Goal: Transaction & Acquisition: Purchase product/service

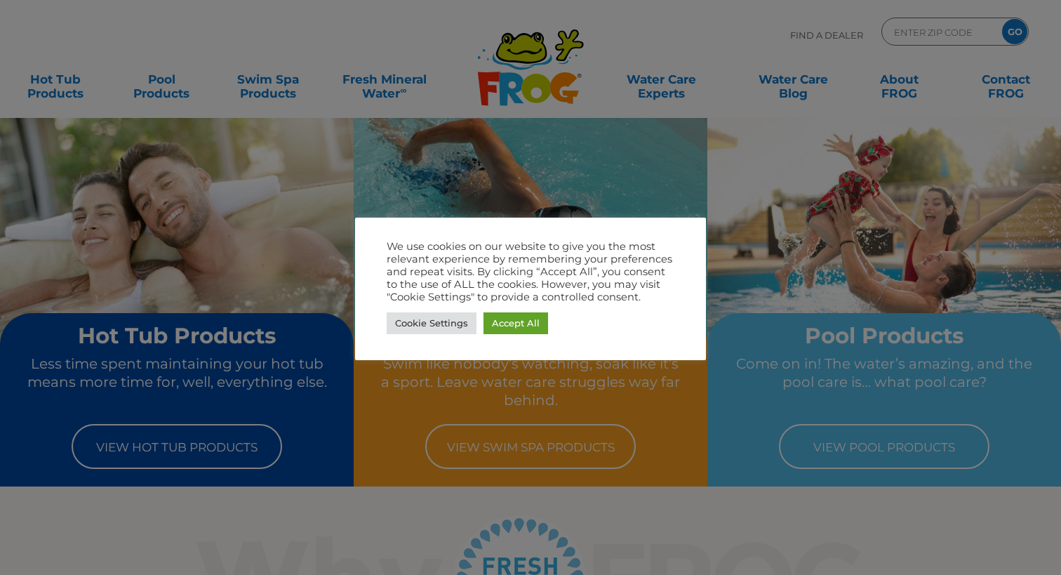
click at [267, 89] on div at bounding box center [530, 287] width 1061 height 575
click at [526, 328] on link "Accept All" at bounding box center [515, 323] width 65 height 22
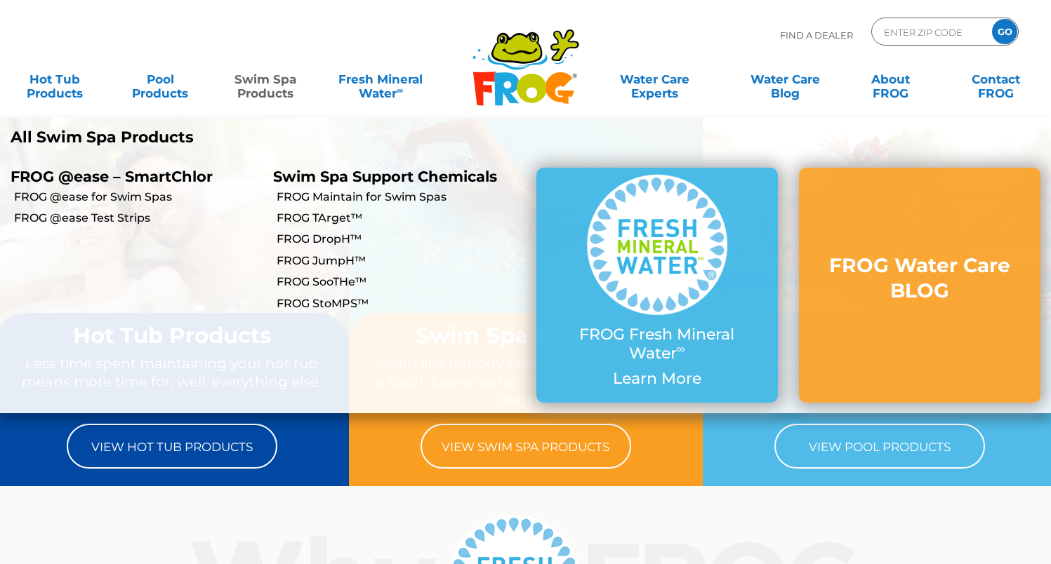
click at [262, 81] on link "Swim Spa Products" at bounding box center [266, 79] width 82 height 28
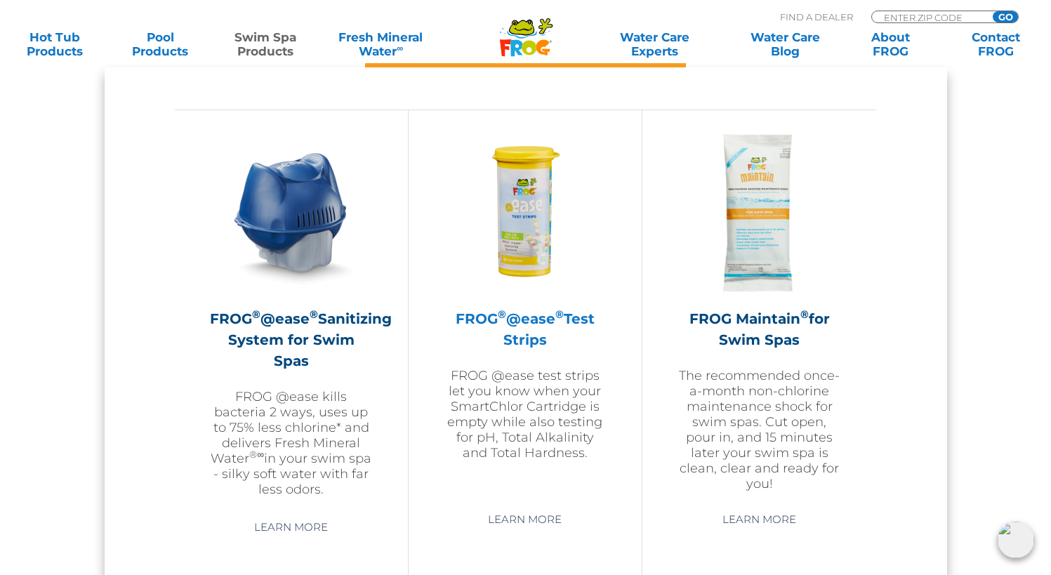
scroll to position [963, 0]
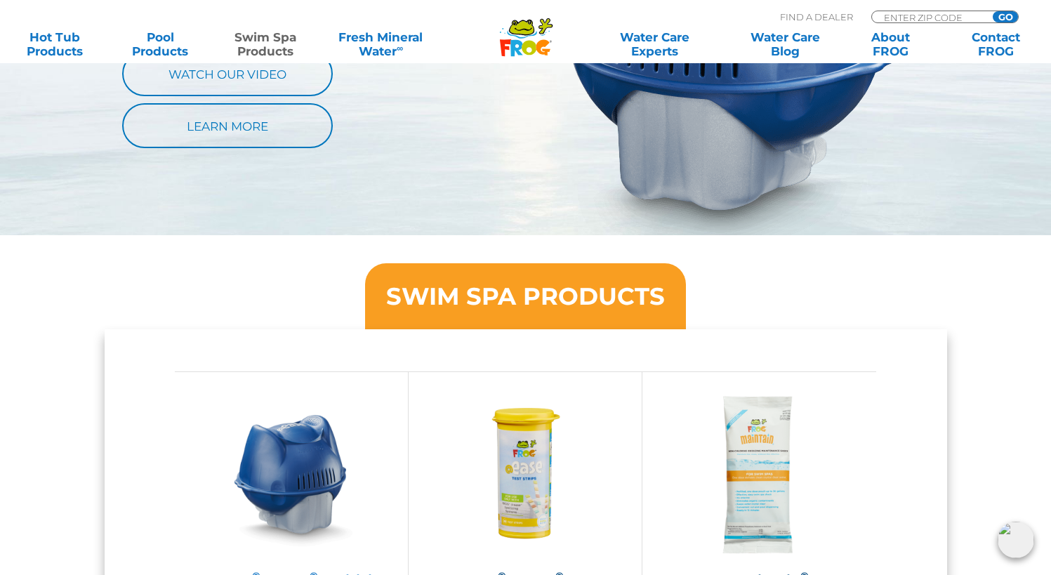
click at [297, 448] on img at bounding box center [291, 474] width 163 height 163
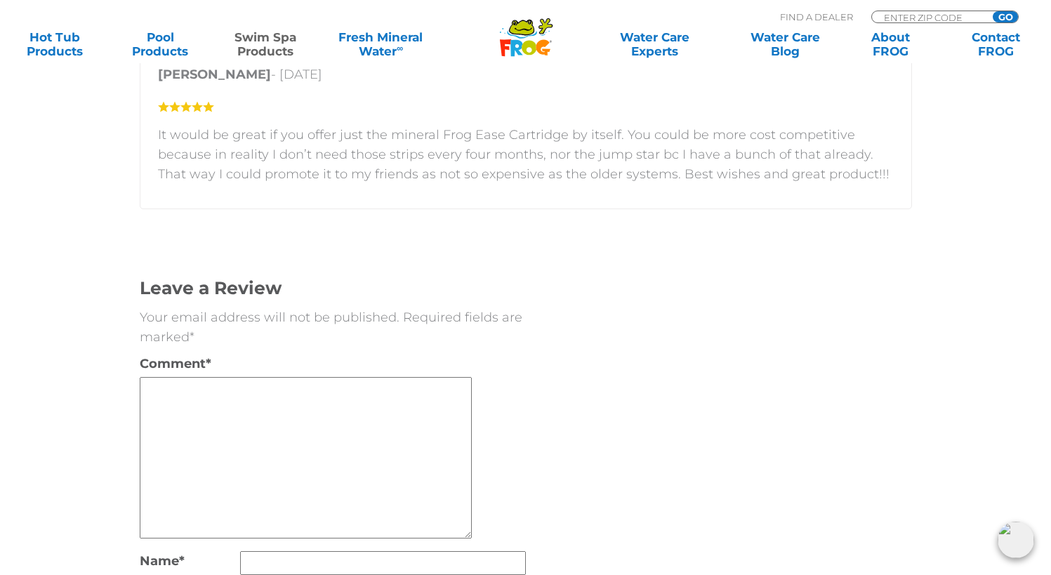
scroll to position [2807, 0]
